Goal: Check status

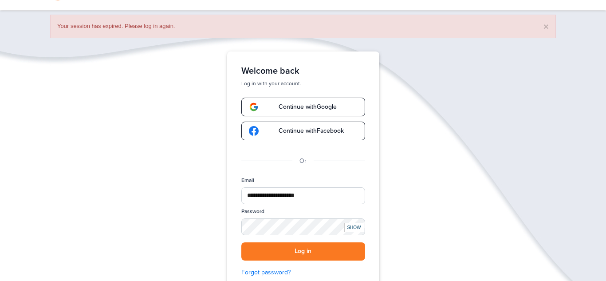
scroll to position [32, 0]
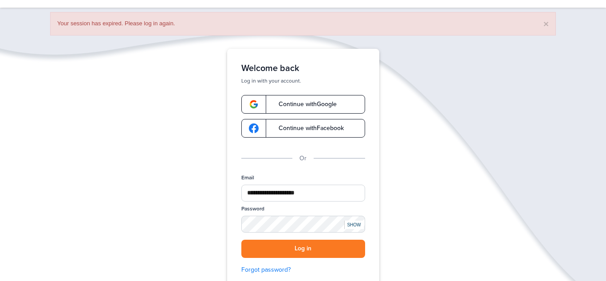
click at [329, 259] on div "**********" at bounding box center [303, 228] width 124 height 108
click at [319, 254] on button "Log in" at bounding box center [303, 249] width 124 height 18
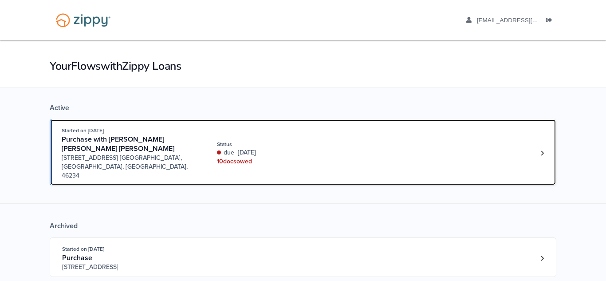
click at [235, 157] on div "10 doc s owed" at bounding box center [276, 161] width 119 height 9
click at [50, 119] on link "Started on [DATE] Purchase with [PERSON_NAME] [PERSON_NAME] [PERSON_NAME] [STRE…" at bounding box center [303, 152] width 507 height 67
click at [135, 154] on span "[STREET_ADDRESS] [GEOGRAPHIC_DATA], [GEOGRAPHIC_DATA], [GEOGRAPHIC_DATA], 46234" at bounding box center [129, 167] width 135 height 27
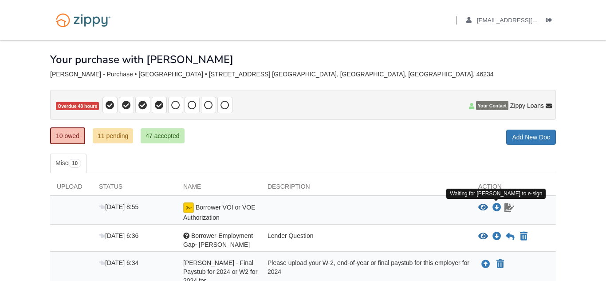
click at [509, 209] on icon "Waiting for your co-borrower to e-sign" at bounding box center [510, 207] width 10 height 9
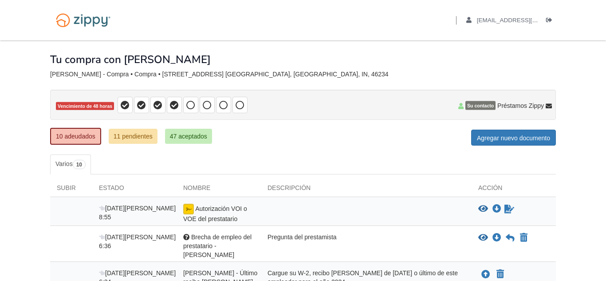
click at [353, 109] on p "Vencimiento de 48 horas" at bounding box center [303, 105] width 506 height 30
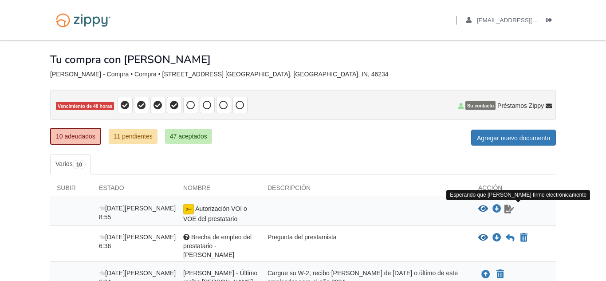
click at [507, 210] on icon "Esperando que su coprestatario firme electrónicamente" at bounding box center [510, 209] width 10 height 9
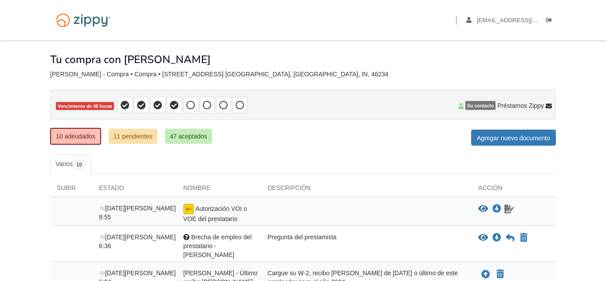
click at [507, 210] on icon "Esperando que su coprestatario firme electrónicamente" at bounding box center [510, 209] width 10 height 9
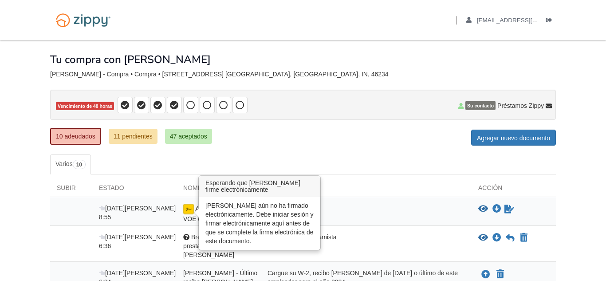
click at [188, 212] on img at bounding box center [188, 209] width 11 height 11
click at [190, 207] on img at bounding box center [188, 209] width 11 height 11
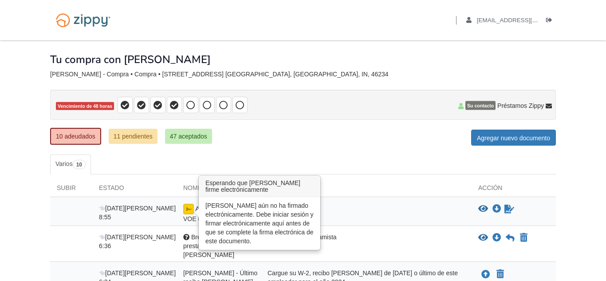
click at [190, 207] on img at bounding box center [188, 209] width 11 height 11
click at [192, 209] on img at bounding box center [188, 209] width 11 height 11
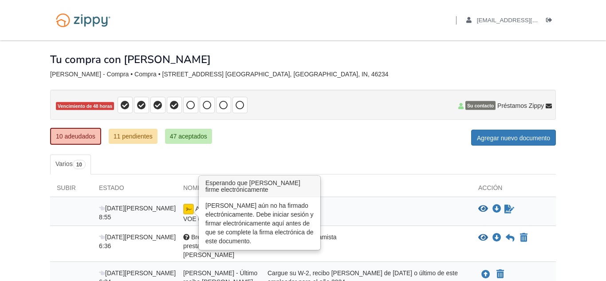
click at [192, 209] on img at bounding box center [188, 209] width 11 height 11
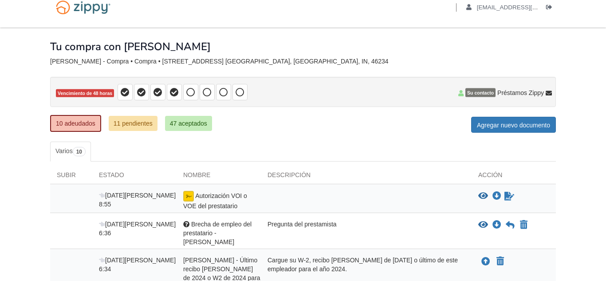
scroll to position [14, 0]
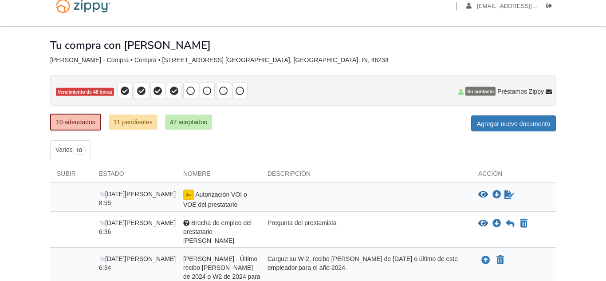
click at [482, 94] on font "Su contacto" at bounding box center [480, 91] width 27 height 5
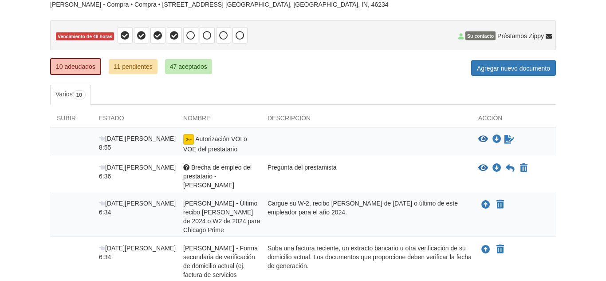
scroll to position [71, 0]
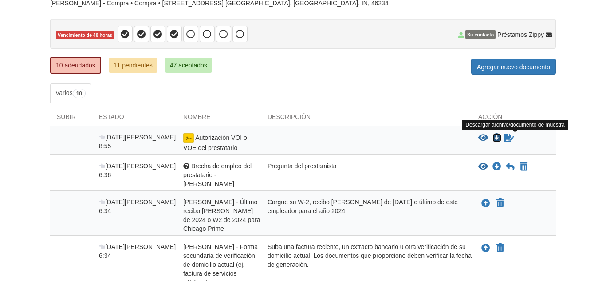
click at [498, 138] on icon "Descargar Autorización VOI o VOE del Prestatario" at bounding box center [497, 138] width 9 height 9
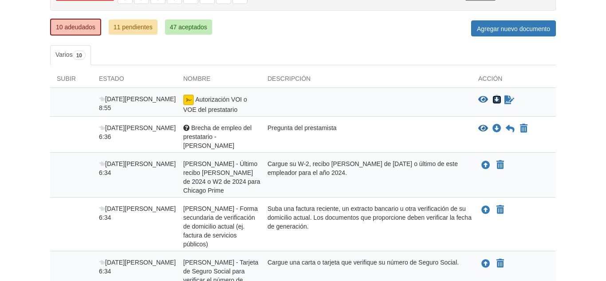
scroll to position [0, 0]
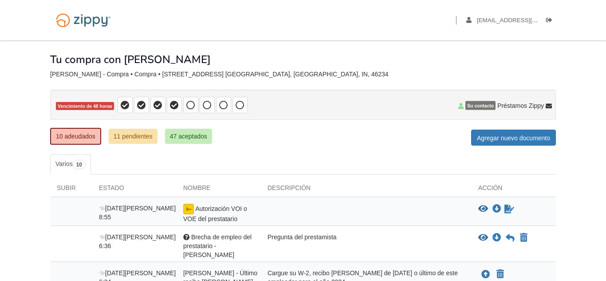
click at [380, 191] on div "Descripción" at bounding box center [366, 189] width 211 height 13
click at [494, 209] on icon "Descargar Autorización VOI o VOE del Prestatario" at bounding box center [497, 209] width 9 height 9
click at [495, 237] on icon "Descargar Brecha de empleo del prestatario - Kevin" at bounding box center [497, 238] width 9 height 9
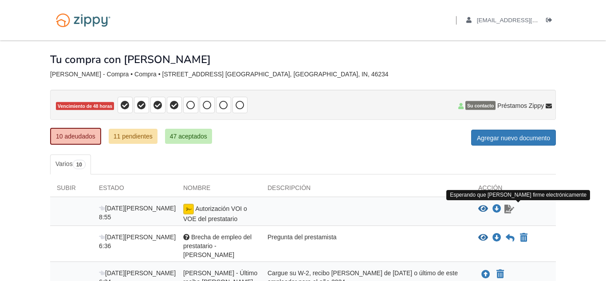
click at [507, 211] on icon "Esperando que su coprestatario firme electrónicamente" at bounding box center [510, 209] width 10 height 9
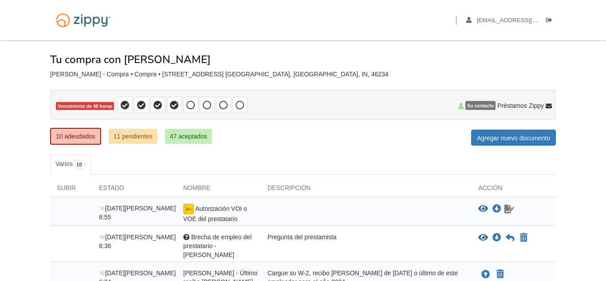
click at [507, 211] on icon "Esperando que su coprestatario firme electrónicamente" at bounding box center [510, 209] width 10 height 9
click at [501, 209] on icon "Descargar Autorización VOI o VOE del Prestatario" at bounding box center [497, 209] width 9 height 9
